Goal: Find specific page/section: Find specific page/section

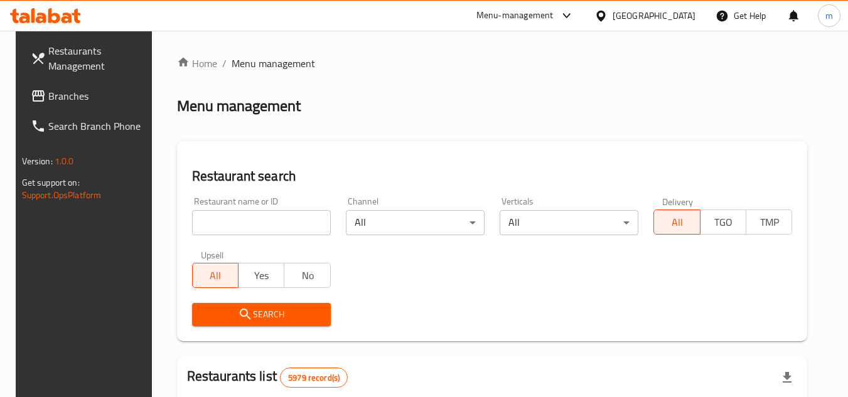
click at [667, 18] on div "[GEOGRAPHIC_DATA]" at bounding box center [653, 16] width 83 height 14
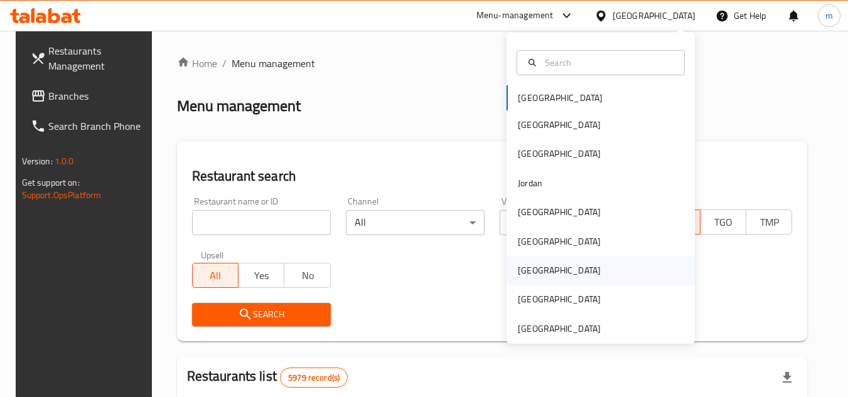
click at [530, 276] on div "[GEOGRAPHIC_DATA]" at bounding box center [559, 270] width 103 height 29
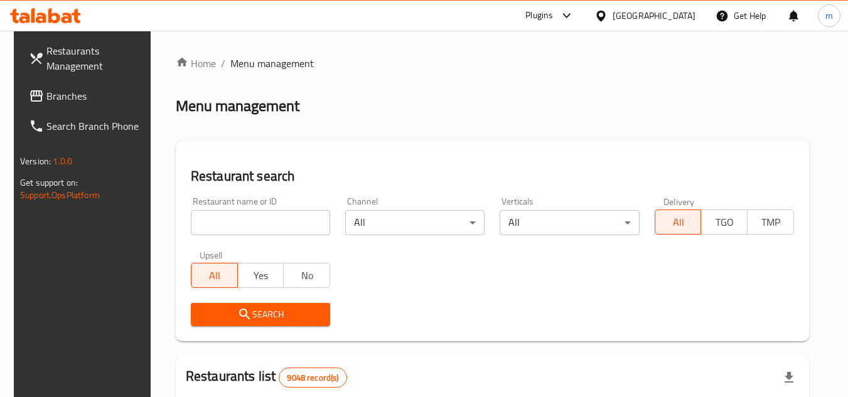
click at [194, 225] on input "search" at bounding box center [260, 222] width 139 height 25
paste input "728794"
drag, startPoint x: 310, startPoint y: 223, endPoint x: 213, endPoint y: 183, distance: 105.2
click at [307, 222] on input "728794" at bounding box center [260, 222] width 139 height 25
type input "728794"
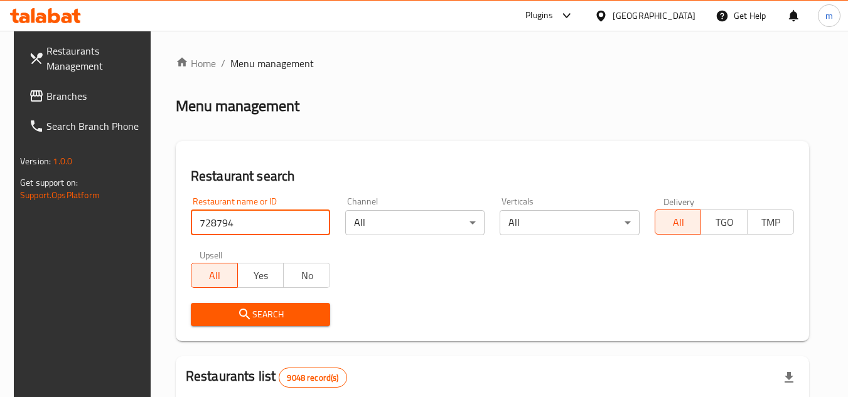
click at [53, 100] on span "Branches" at bounding box center [95, 95] width 99 height 15
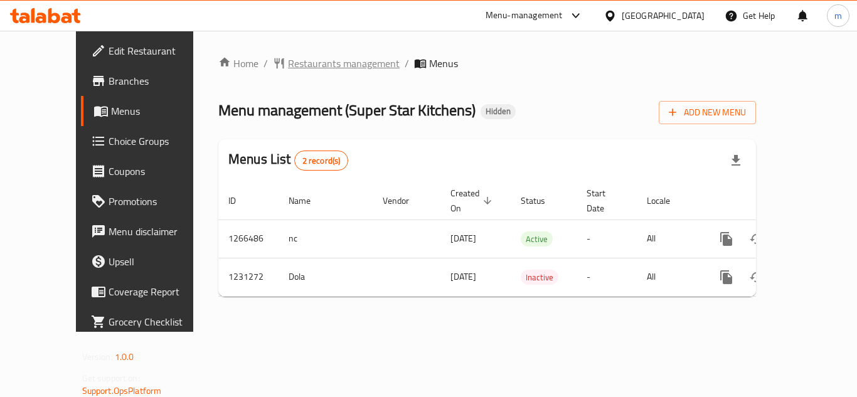
click at [309, 60] on span "Restaurants management" at bounding box center [344, 63] width 112 height 15
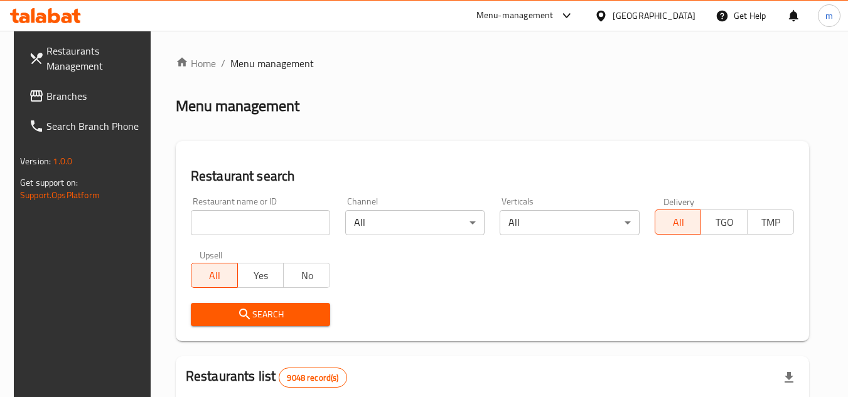
click at [236, 225] on input "search" at bounding box center [260, 222] width 139 height 25
paste input "676808"
type input "676808"
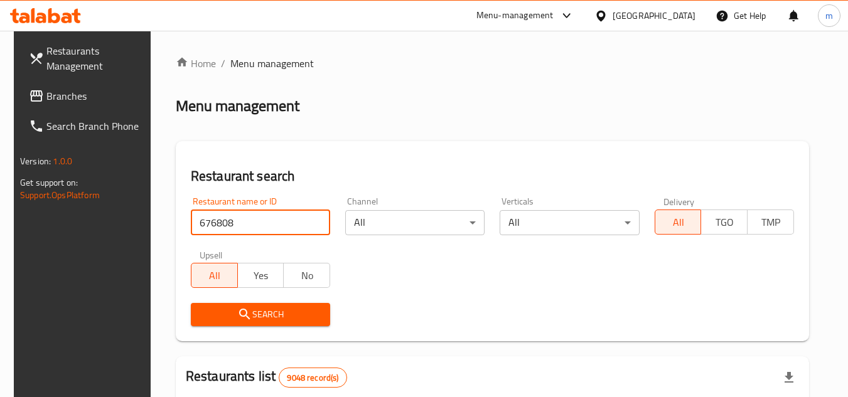
click button "Search" at bounding box center [260, 314] width 139 height 23
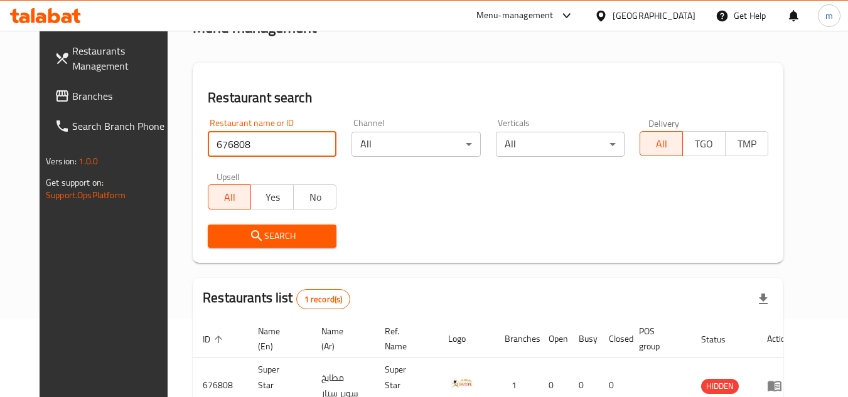
scroll to position [152, 0]
